Goal: Task Accomplishment & Management: Complete application form

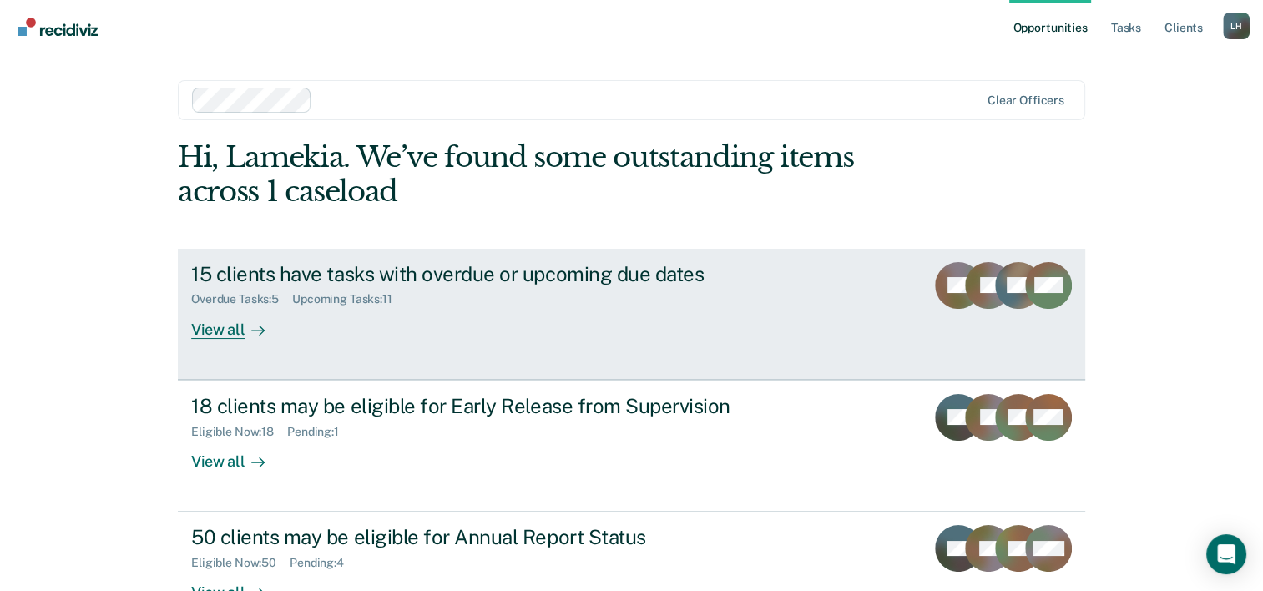
click at [220, 334] on div "View all" at bounding box center [238, 322] width 94 height 33
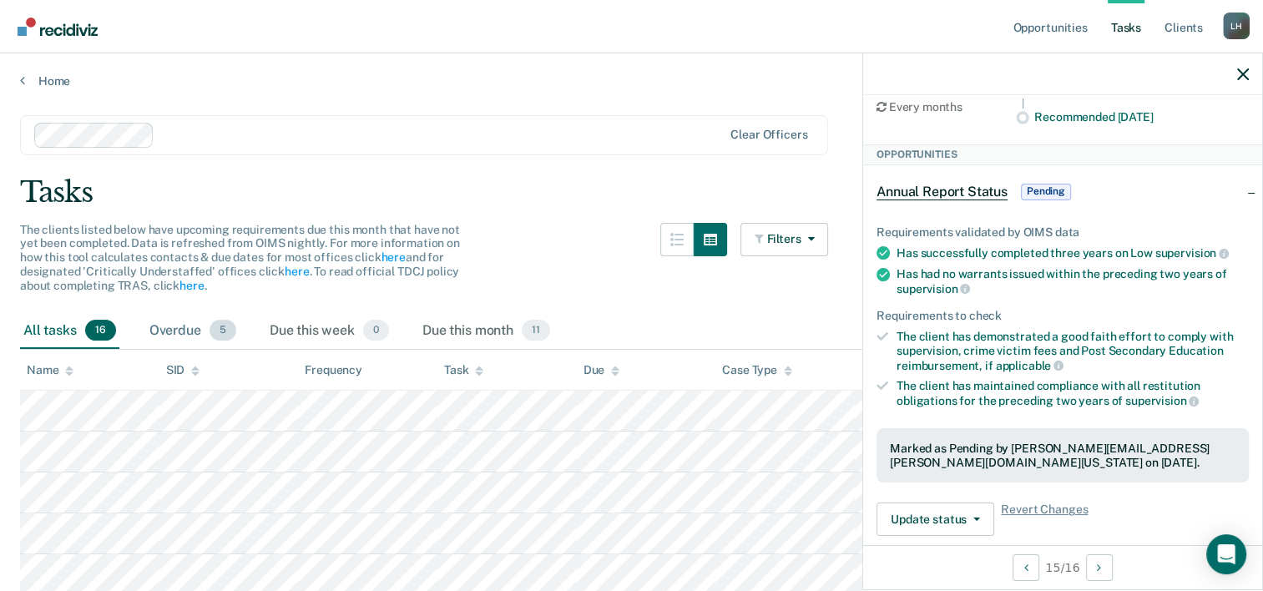
click at [170, 321] on div "Overdue 5" at bounding box center [193, 331] width 94 height 37
click at [225, 326] on span "5" at bounding box center [223, 331] width 27 height 22
click at [23, 78] on icon at bounding box center [22, 79] width 5 height 13
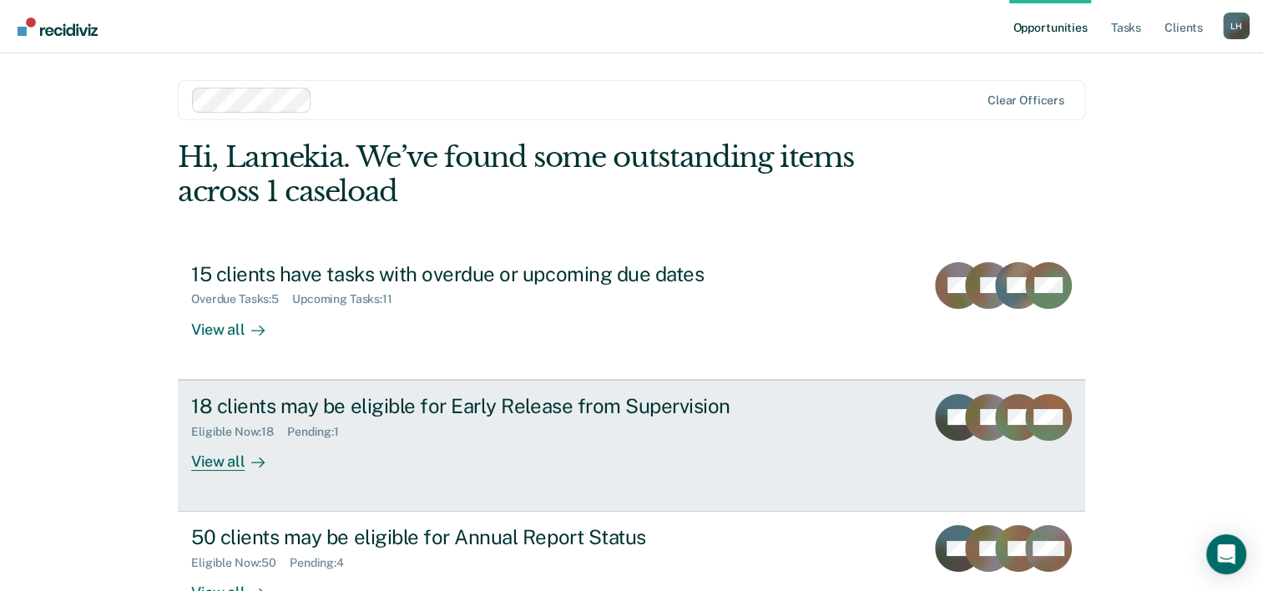
click at [221, 459] on div "View all" at bounding box center [238, 454] width 94 height 33
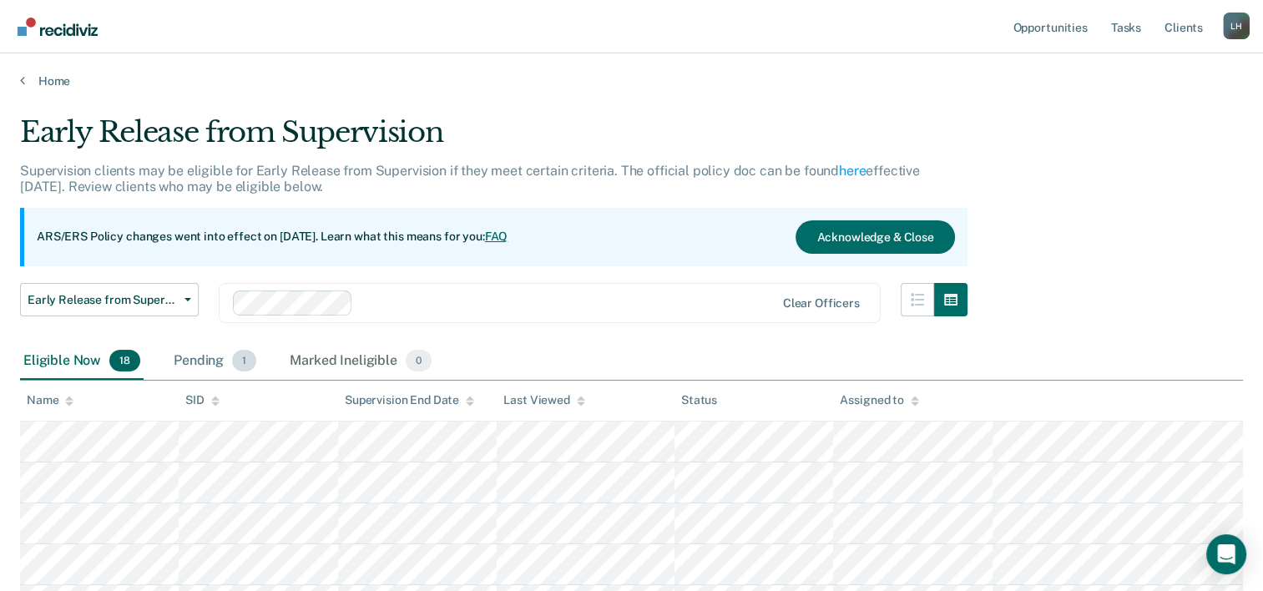
click at [200, 357] on div "Pending 1" at bounding box center [214, 361] width 89 height 37
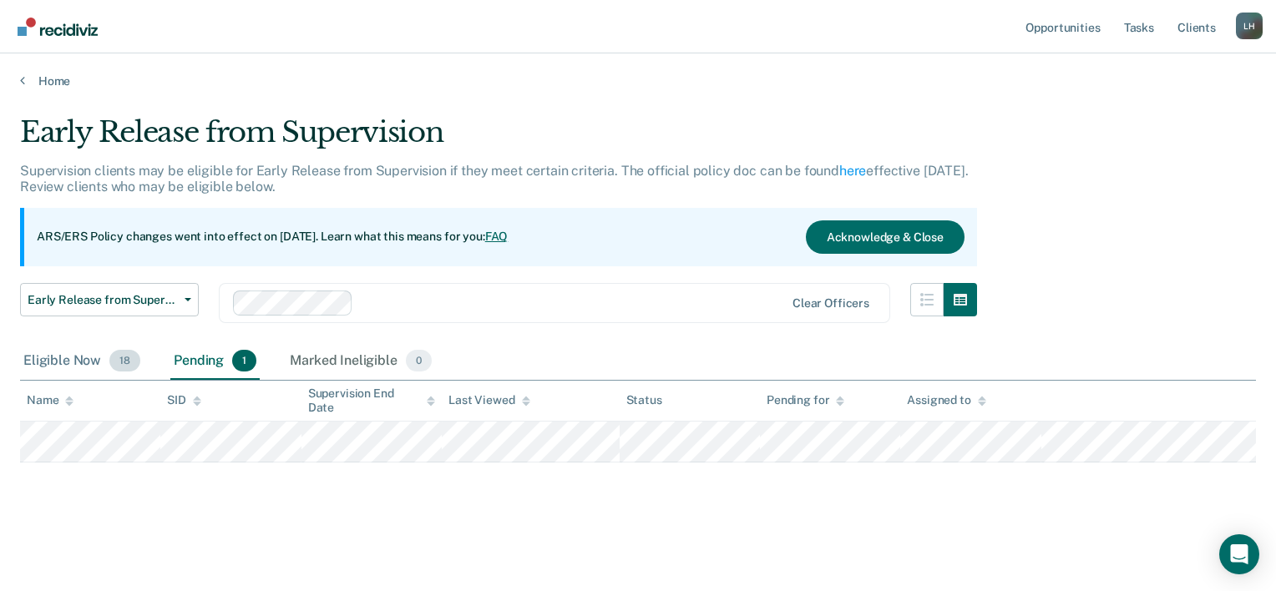
click at [88, 357] on div "Eligible Now 18" at bounding box center [82, 361] width 124 height 37
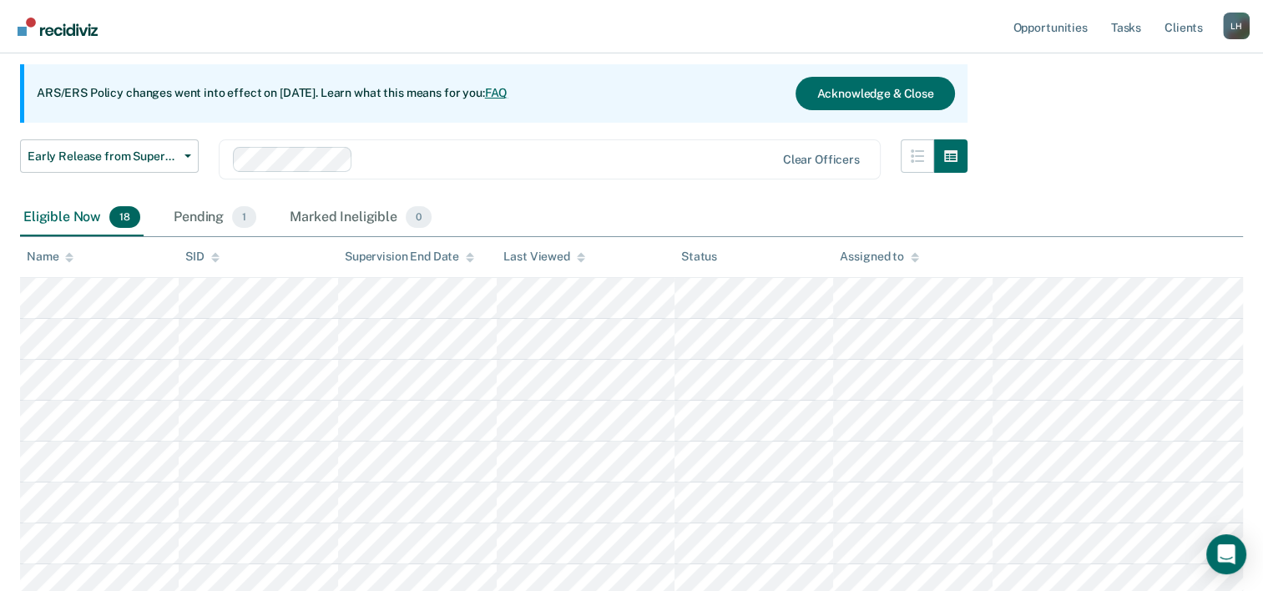
scroll to position [144, 0]
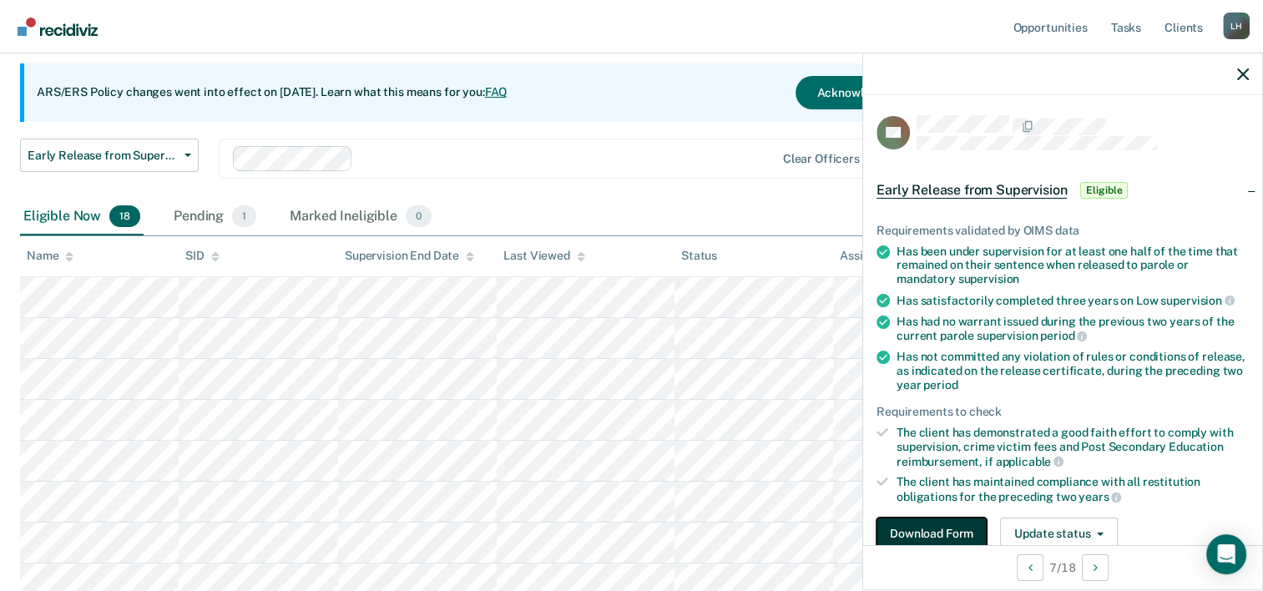
click at [926, 526] on button "Download Form" at bounding box center [932, 534] width 110 height 33
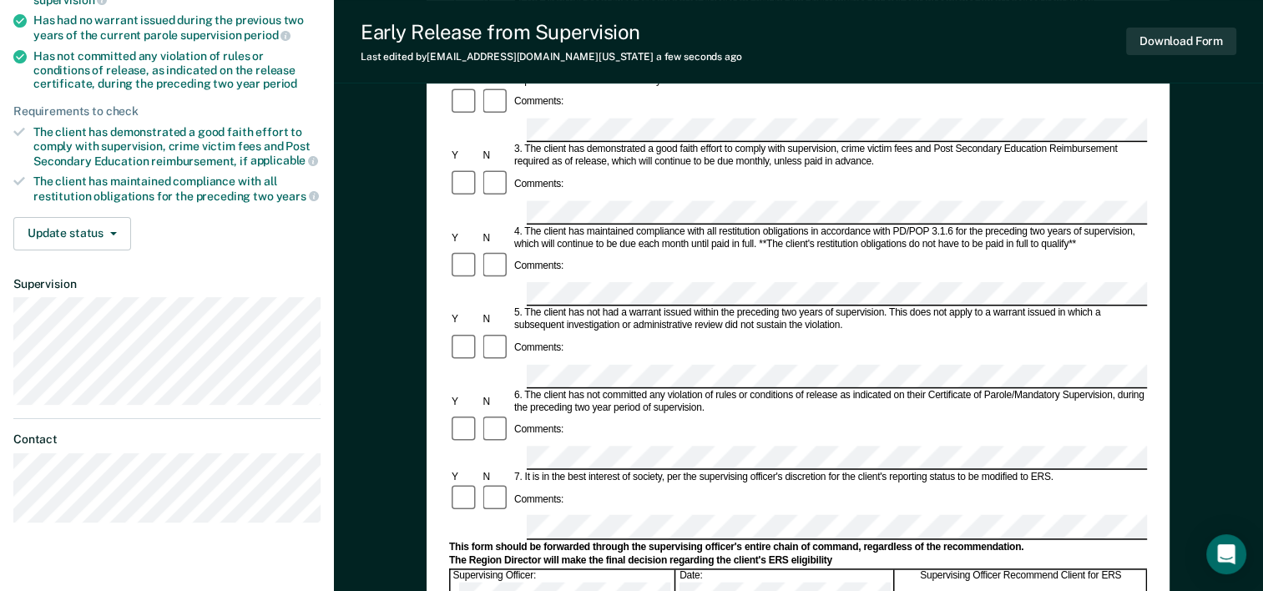
scroll to position [309, 0]
drag, startPoint x: 1170, startPoint y: 75, endPoint x: 1175, endPoint y: 63, distance: 12.7
click at [1175, 63] on div "Early Release from Supervision Last edited by [PERSON_NAME][EMAIL_ADDRESS][PERS…" at bounding box center [798, 41] width 929 height 83
drag, startPoint x: 1175, startPoint y: 63, endPoint x: 1077, endPoint y: 29, distance: 104.3
click at [1078, 29] on div "Early Release from Supervision Last edited by [PERSON_NAME][EMAIL_ADDRESS][PERS…" at bounding box center [798, 41] width 929 height 83
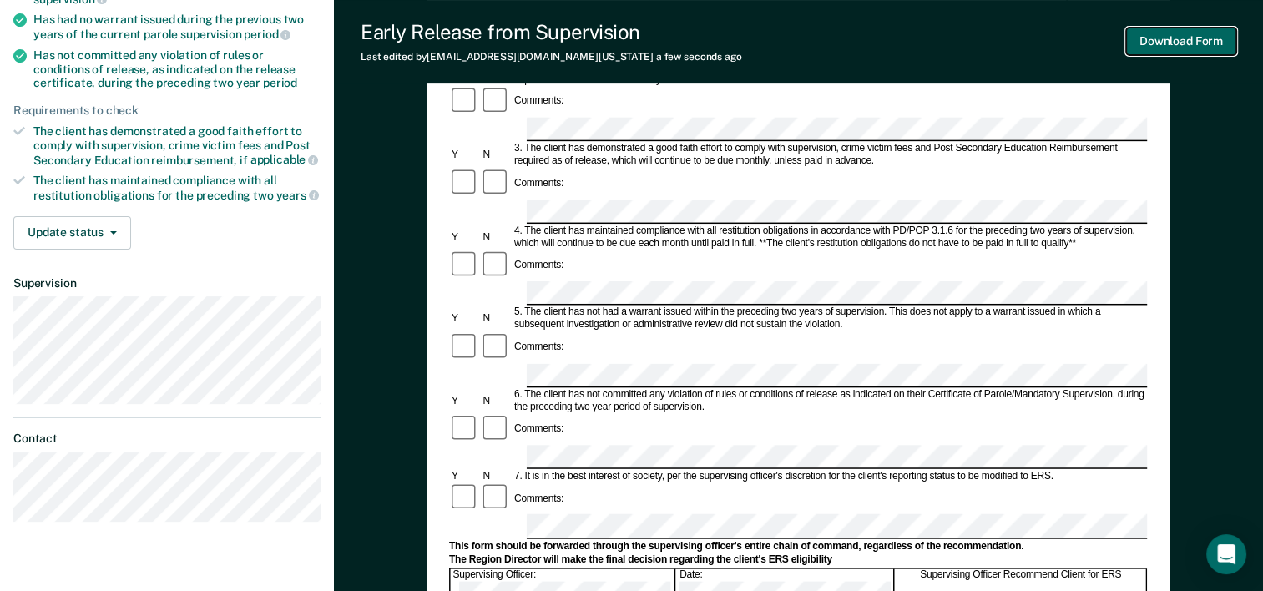
click at [1182, 40] on button "Download Form" at bounding box center [1181, 42] width 110 height 28
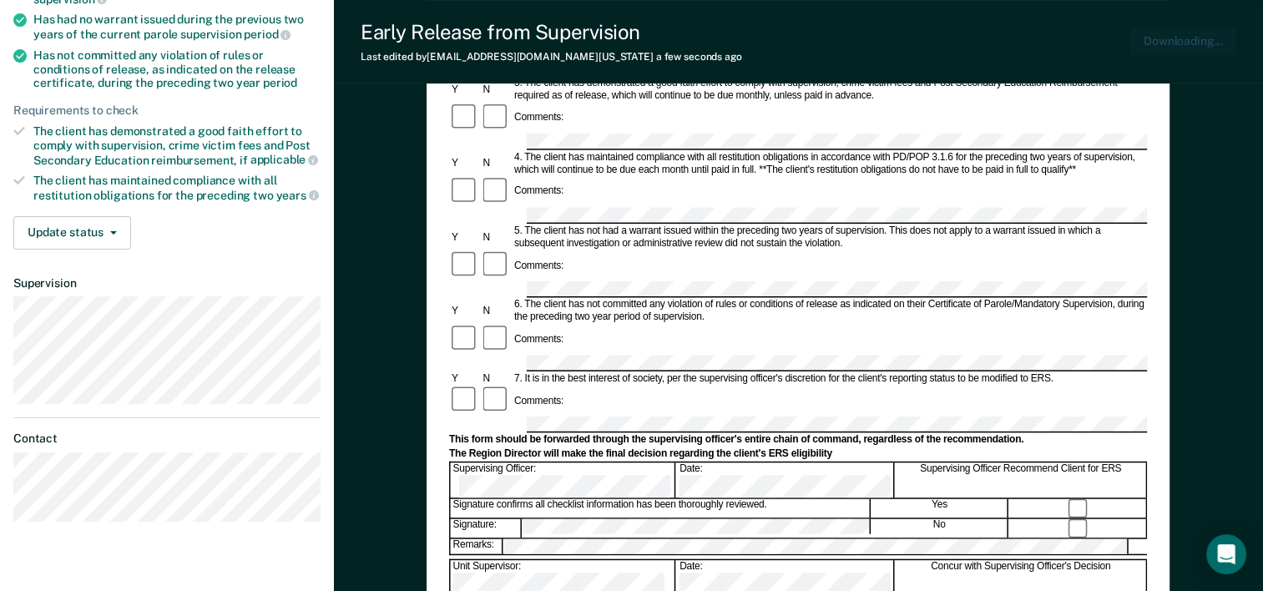
scroll to position [0, 0]
